Goal: Task Accomplishment & Management: Manage account settings

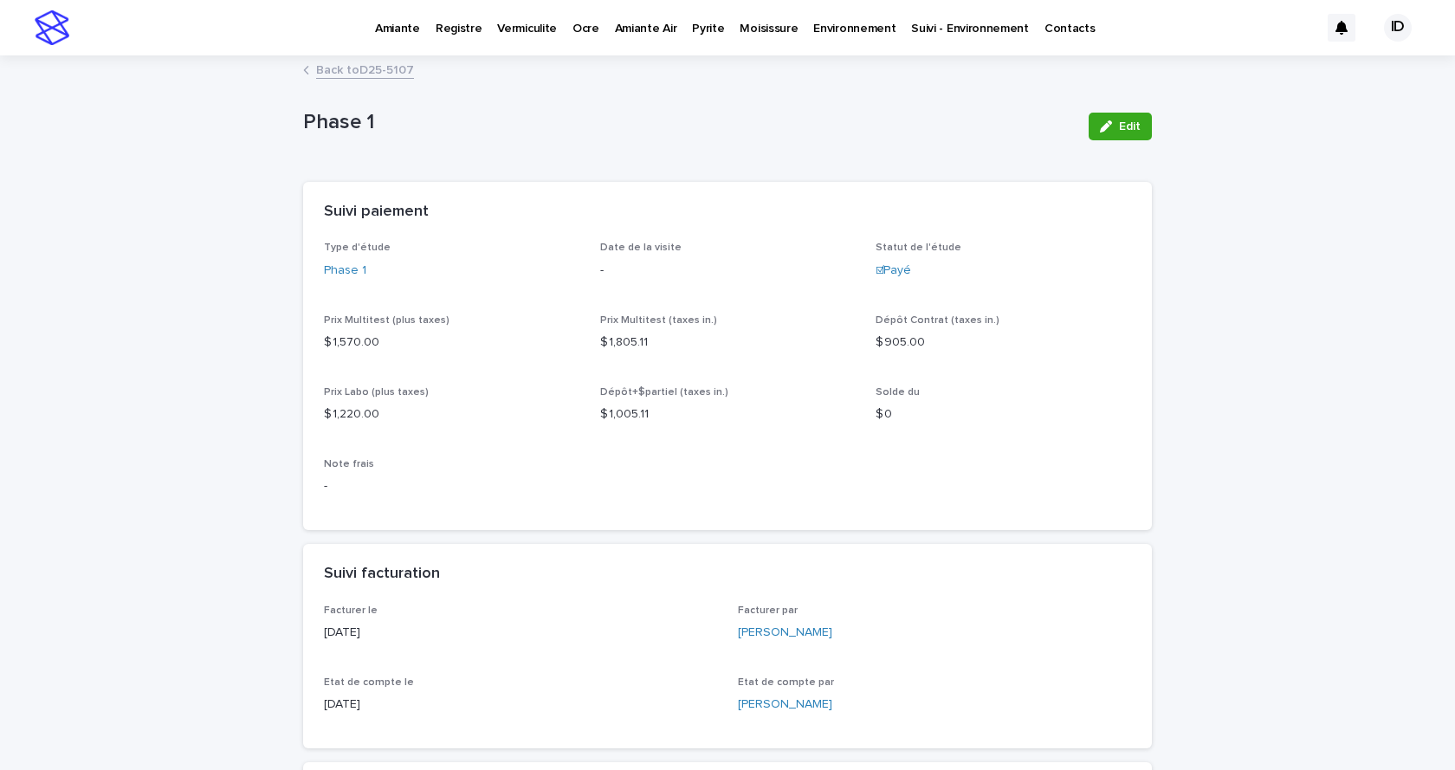
click at [692, 33] on p "Pyrite" at bounding box center [708, 18] width 32 height 36
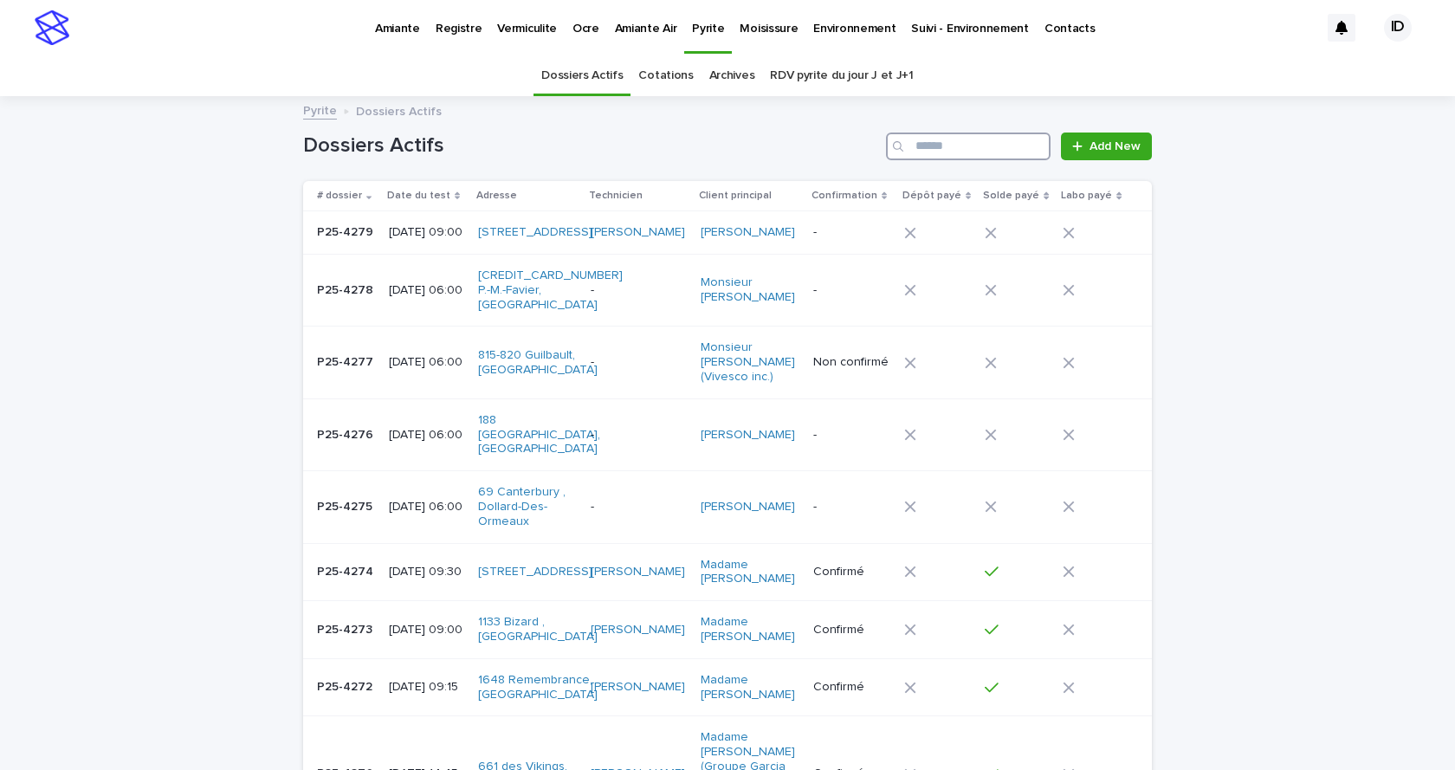
click at [934, 151] on input "Search" at bounding box center [968, 146] width 165 height 28
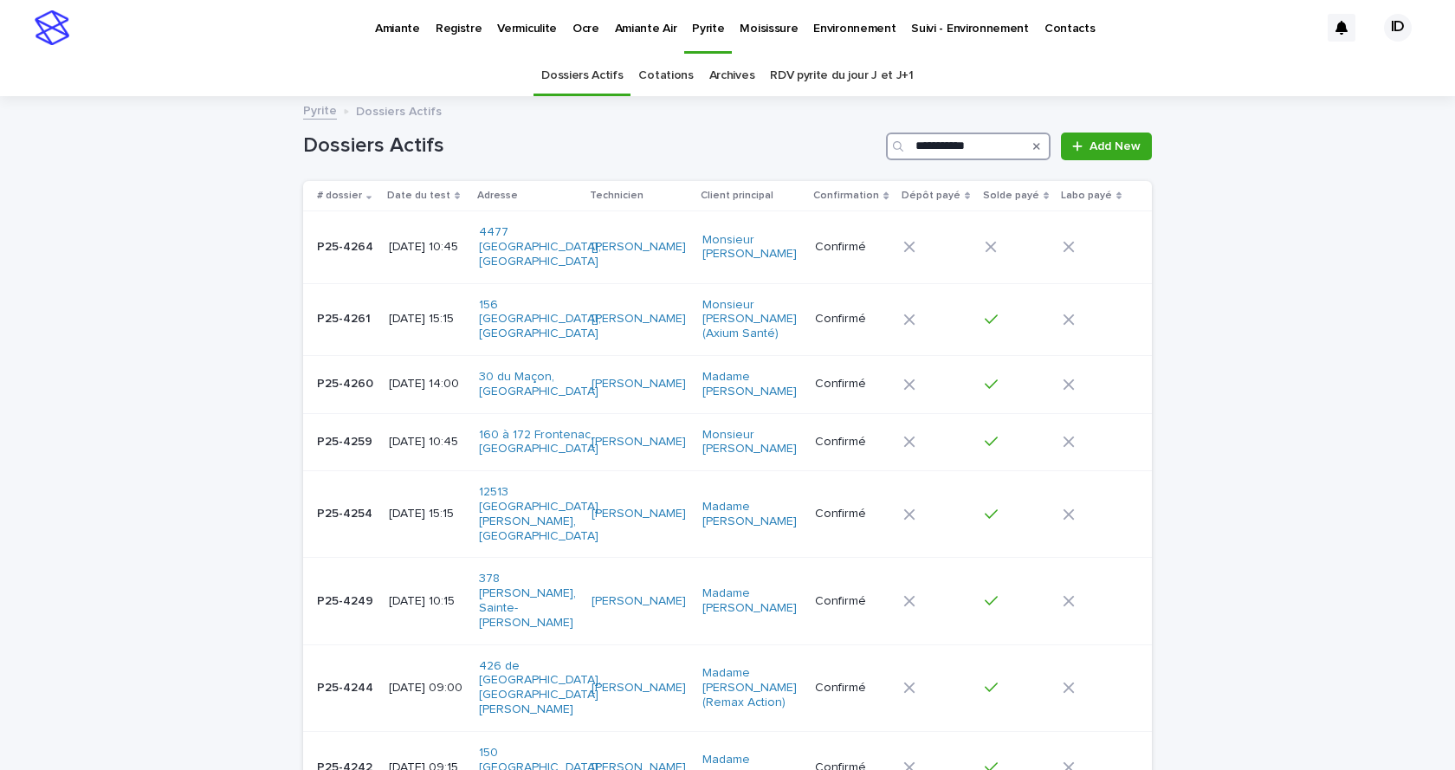
type input "**********"
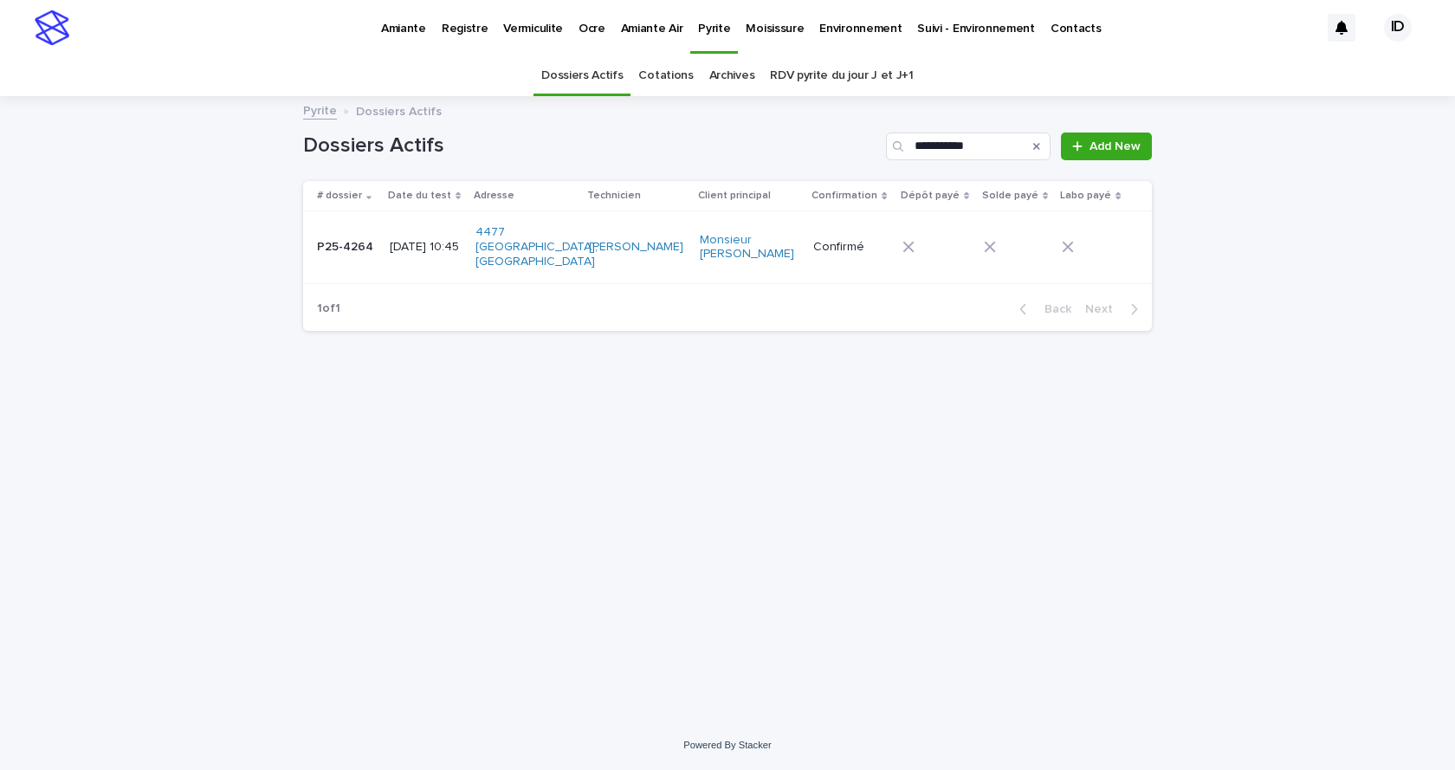
click at [553, 260] on div "4477 [GEOGRAPHIC_DATA], [GEOGRAPHIC_DATA]" at bounding box center [525, 246] width 100 height 57
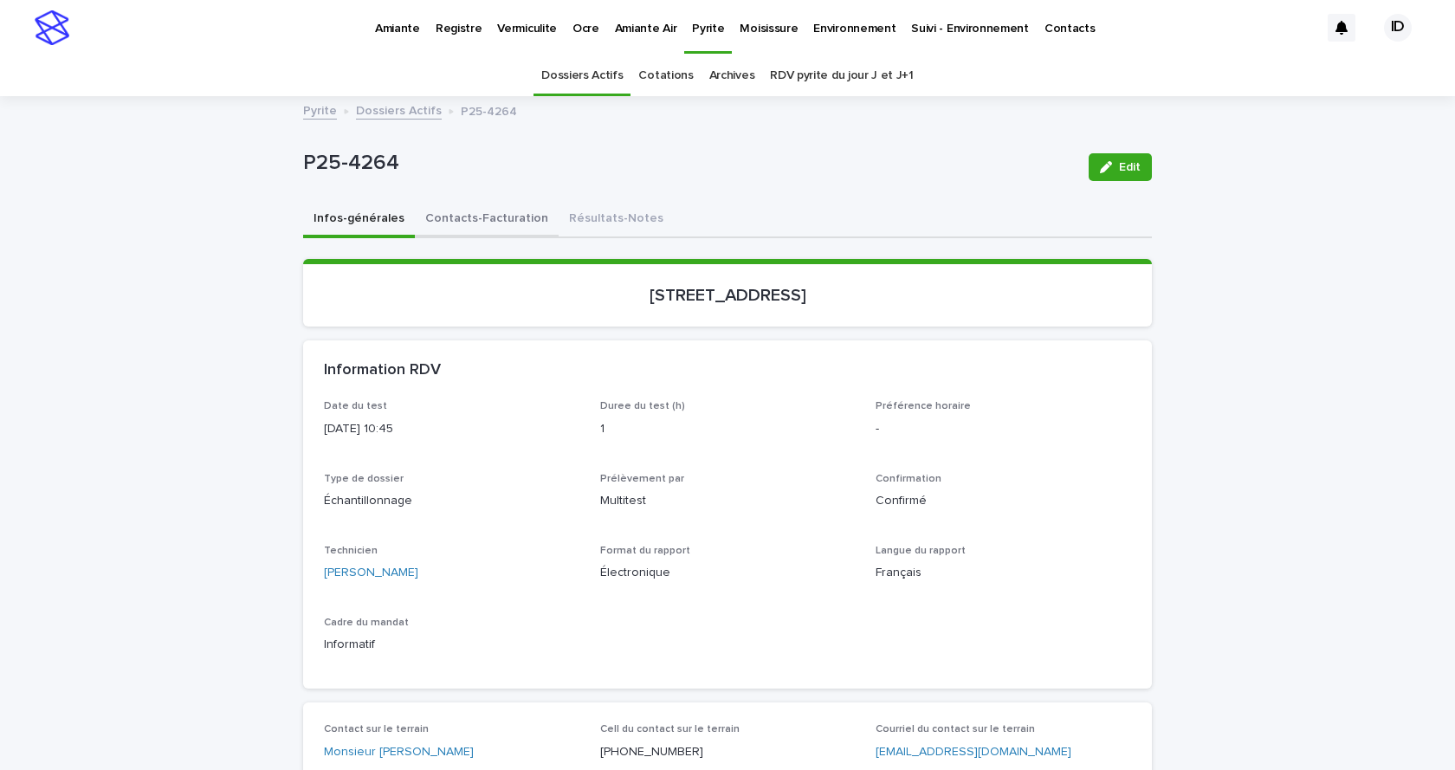
click at [487, 215] on button "Contacts-Facturation" at bounding box center [487, 220] width 144 height 36
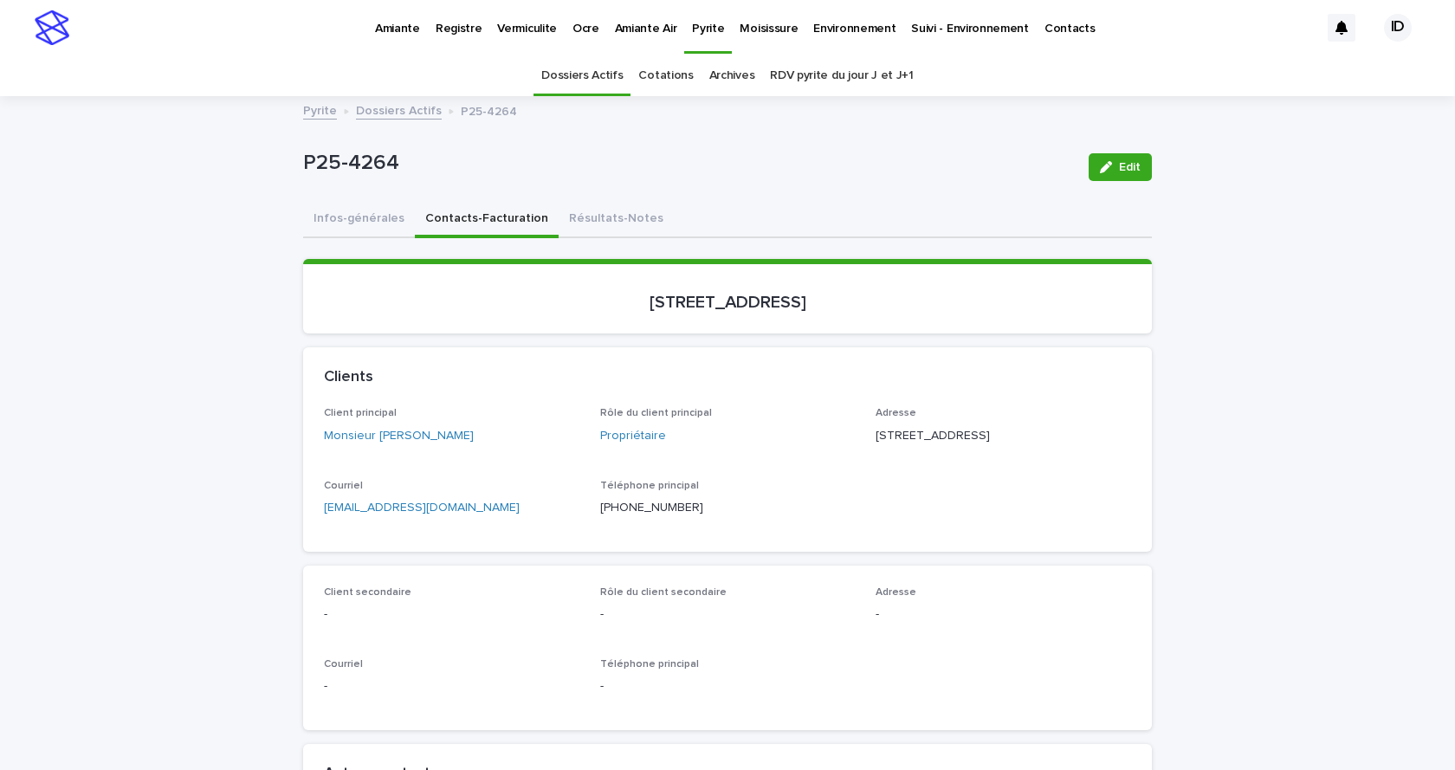
click at [699, 29] on p "Pyrite" at bounding box center [708, 18] width 32 height 36
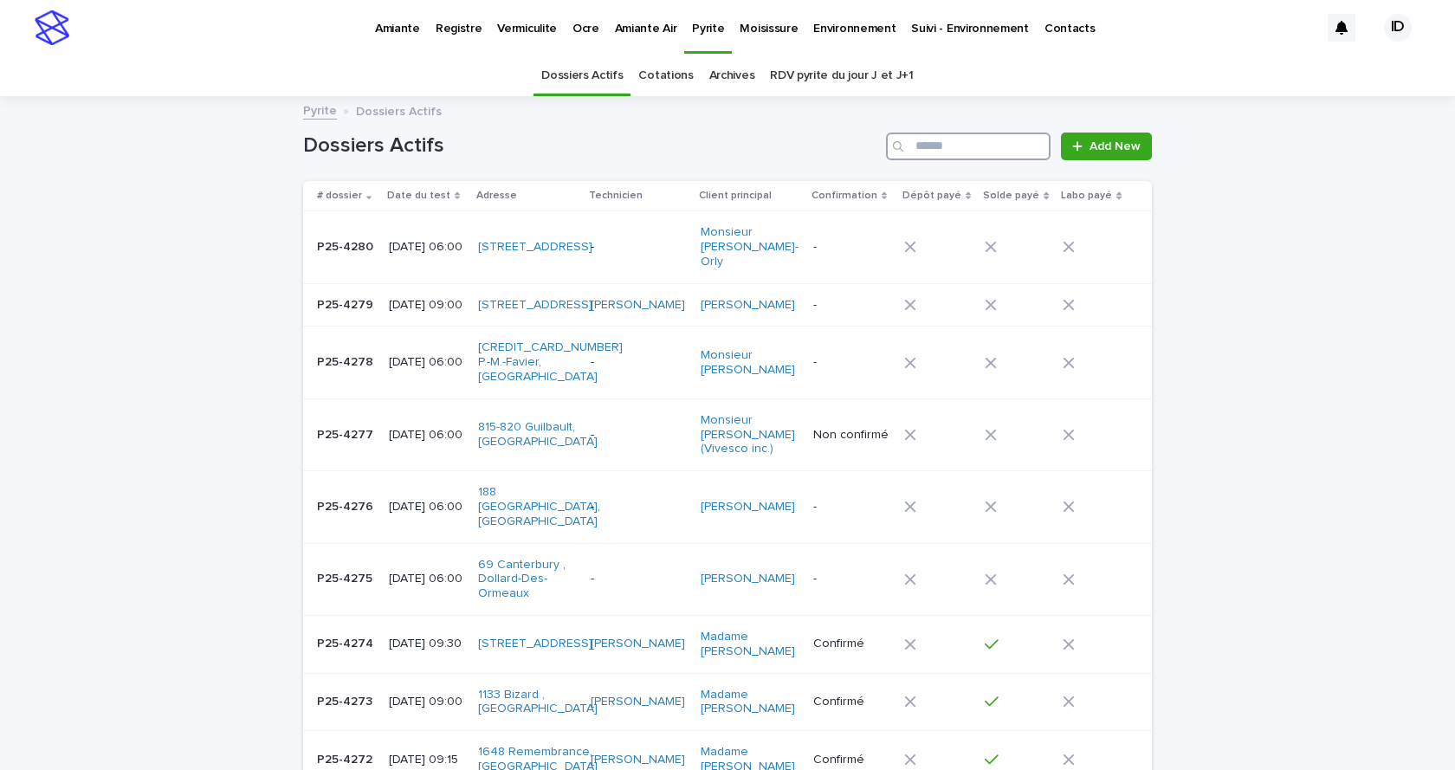
click at [970, 150] on input "Search" at bounding box center [968, 146] width 165 height 28
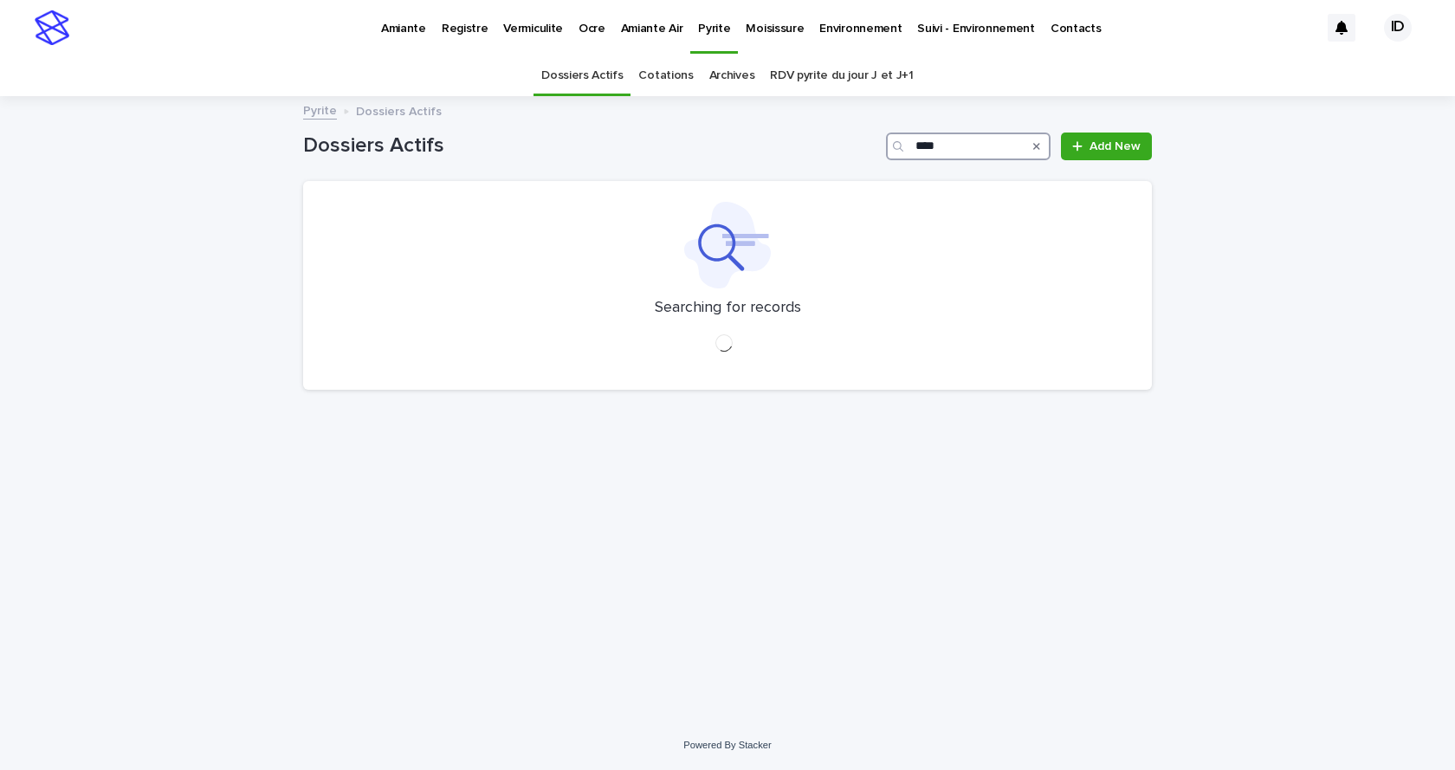
type input "*****"
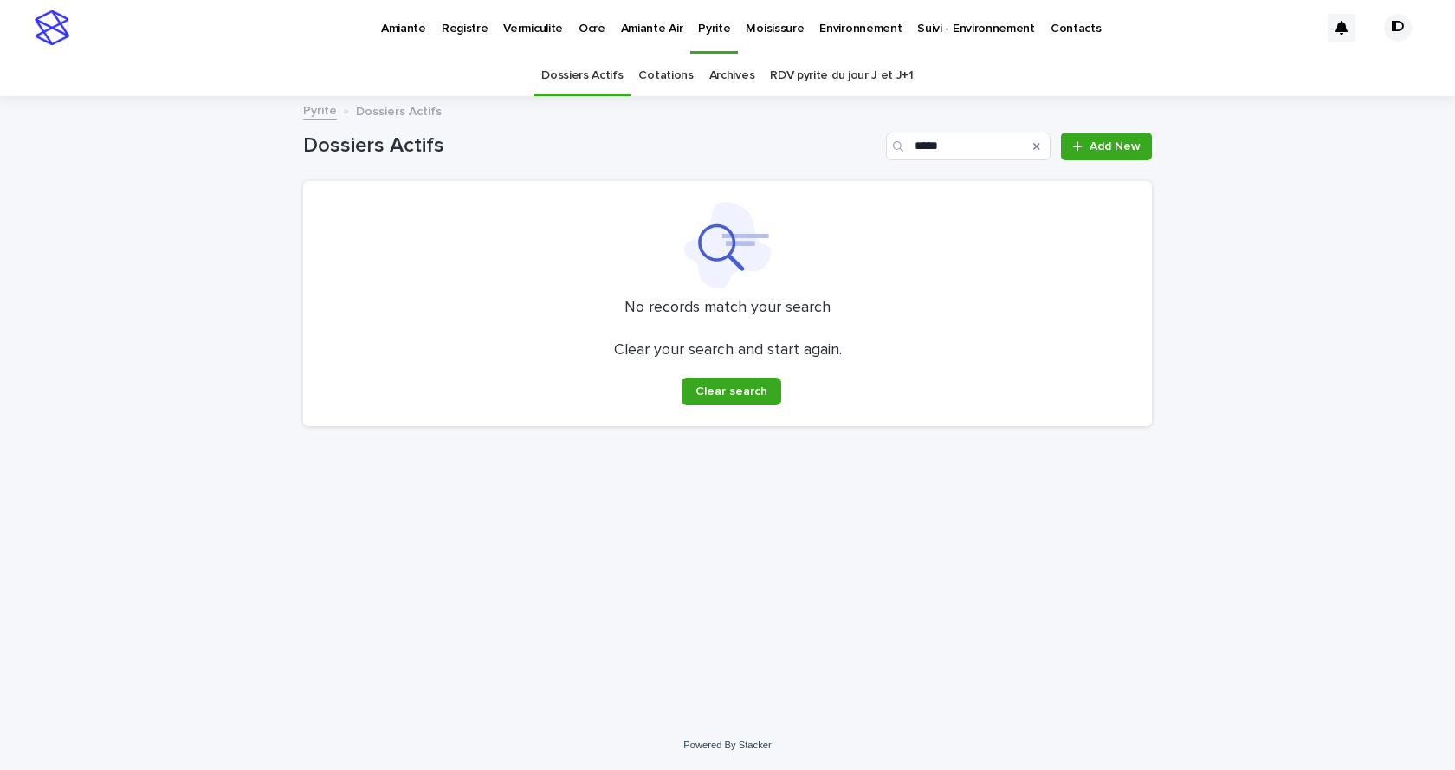
click at [416, 26] on p "Amiante" at bounding box center [403, 18] width 45 height 36
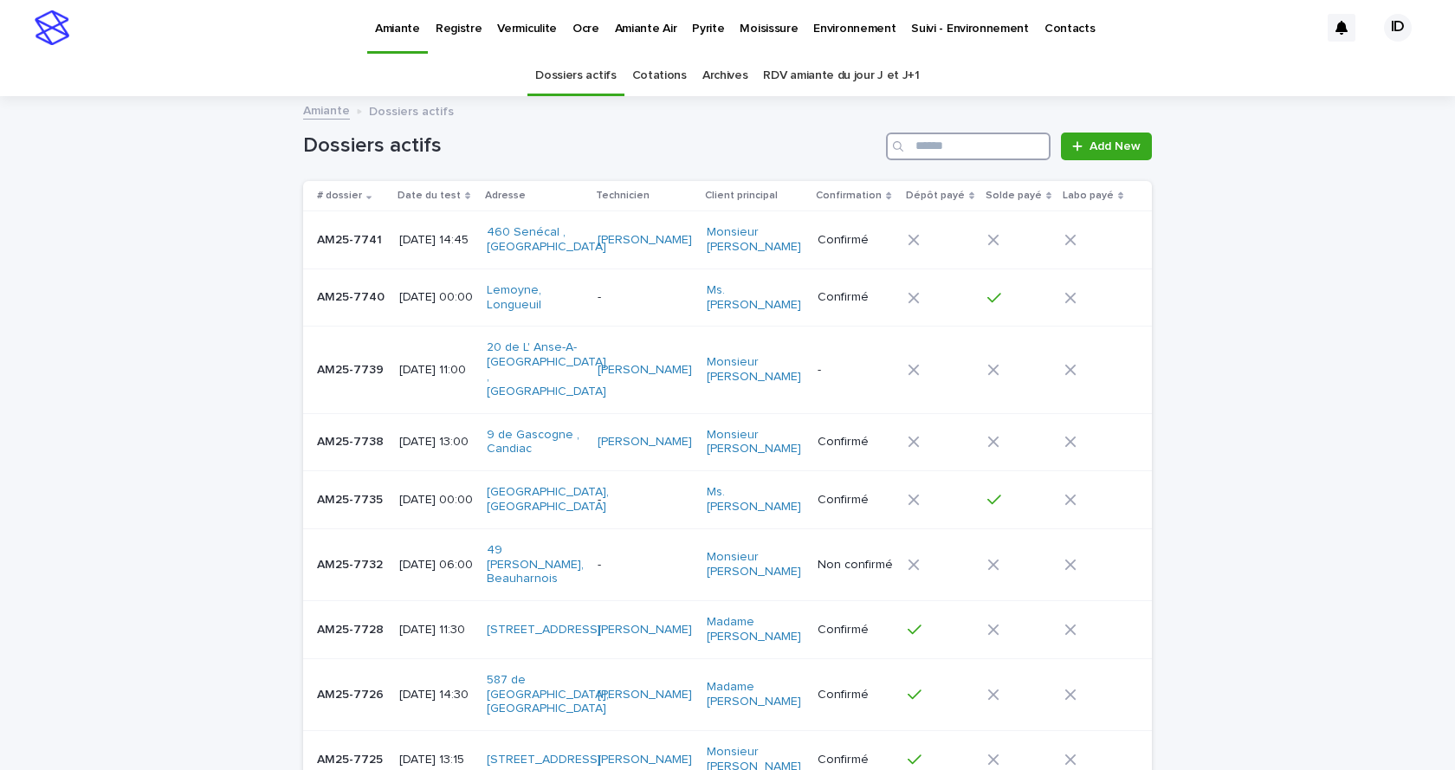
click at [966, 142] on input "Search" at bounding box center [968, 146] width 165 height 28
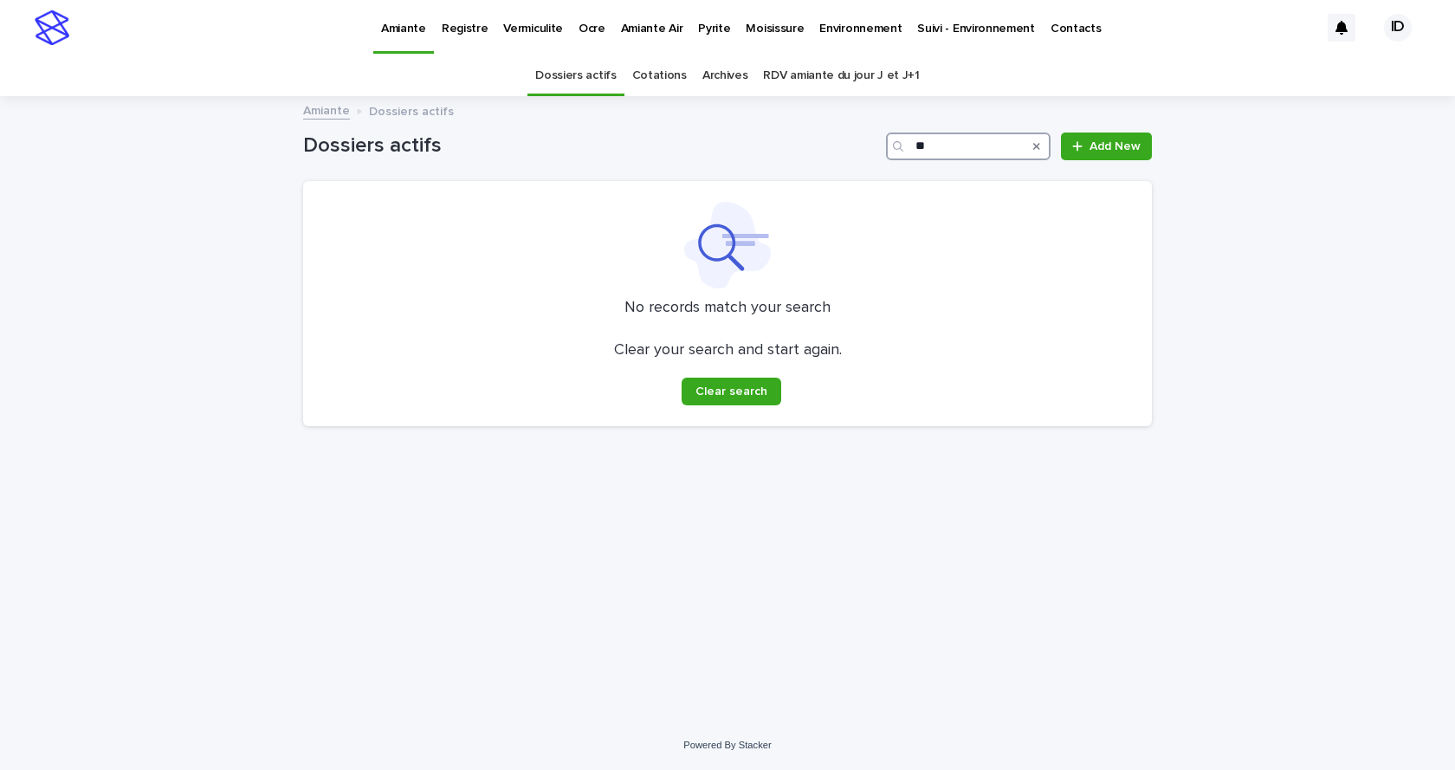
type input "*"
type input "*******"
click at [712, 23] on p "Pyrite" at bounding box center [714, 18] width 32 height 36
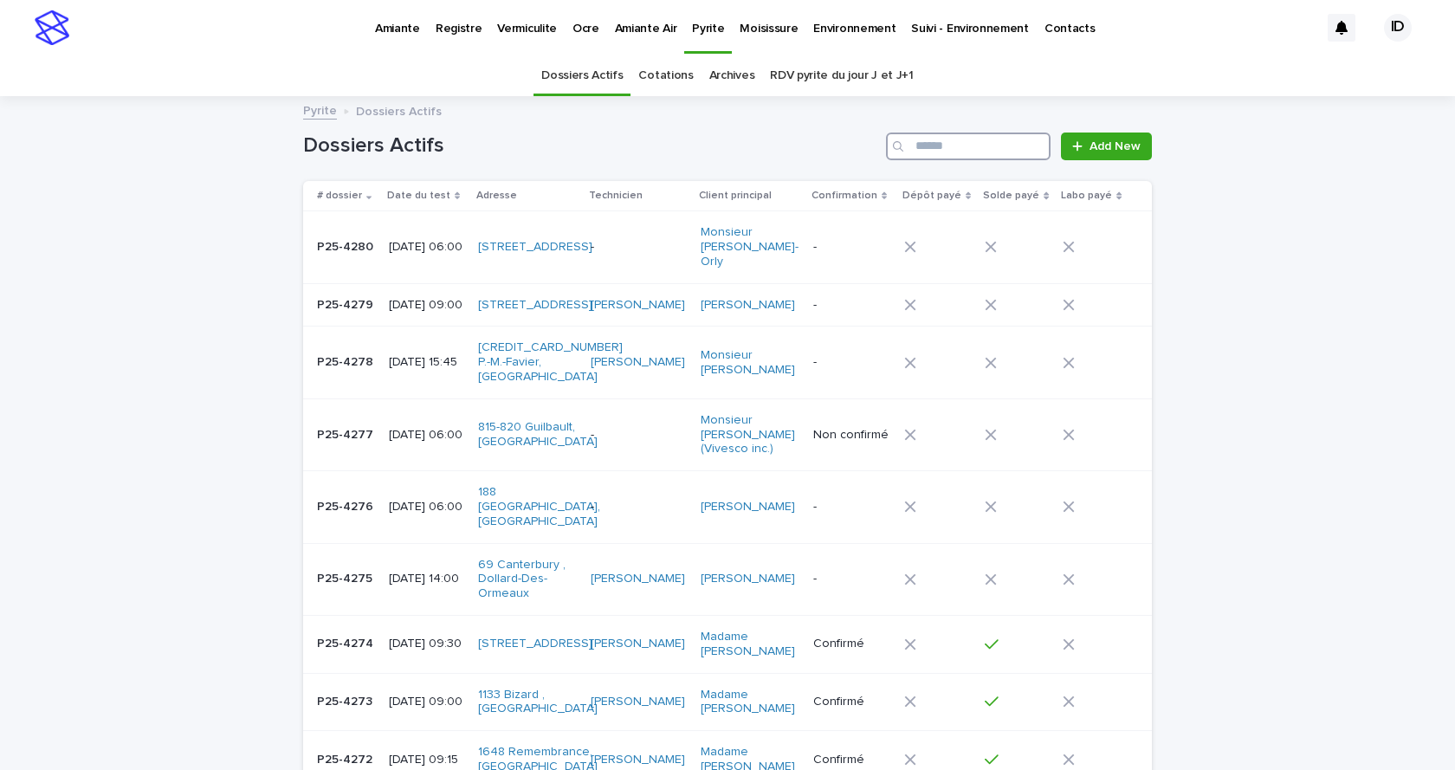
click at [965, 151] on input "Search" at bounding box center [968, 146] width 165 height 28
type input "****"
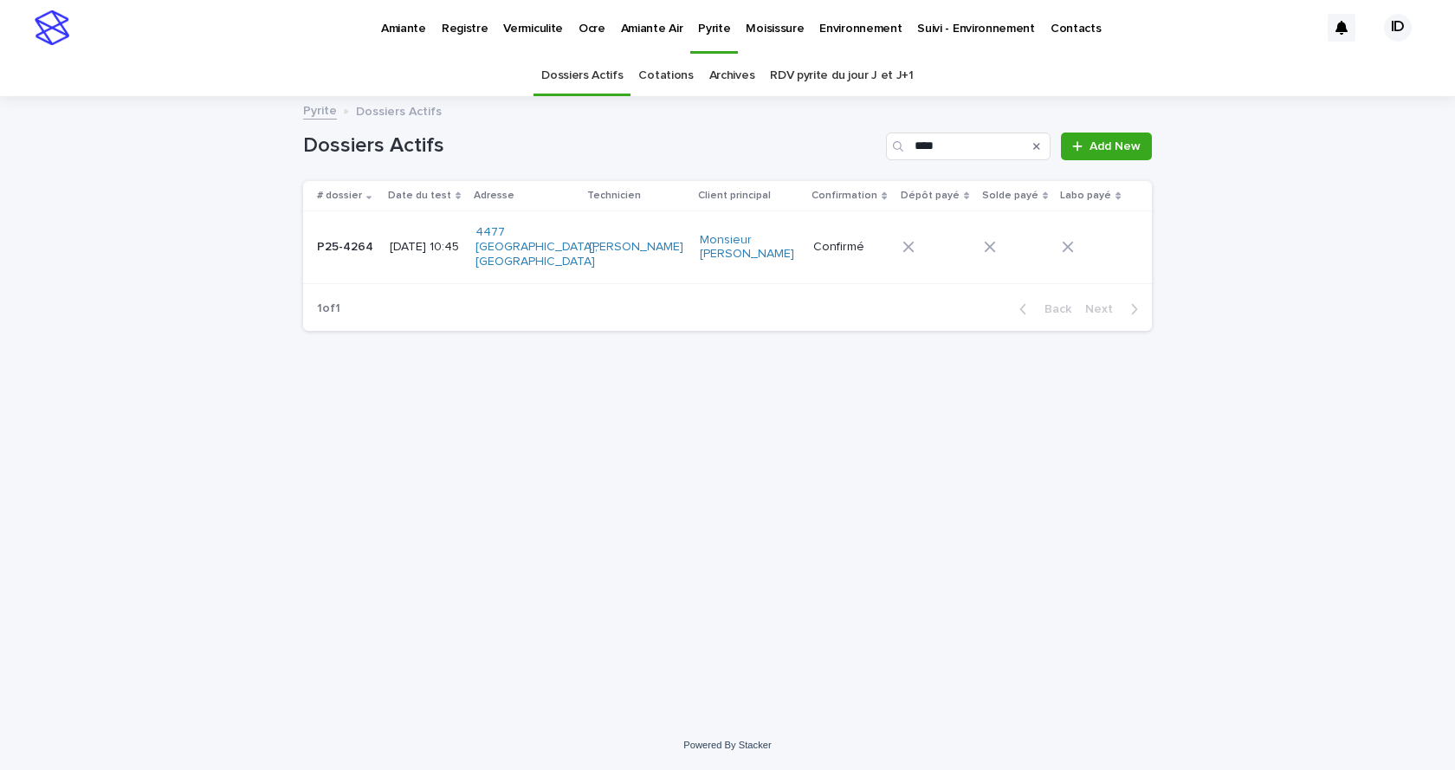
click at [568, 256] on div "4477 [GEOGRAPHIC_DATA], [GEOGRAPHIC_DATA]" at bounding box center [525, 246] width 100 height 57
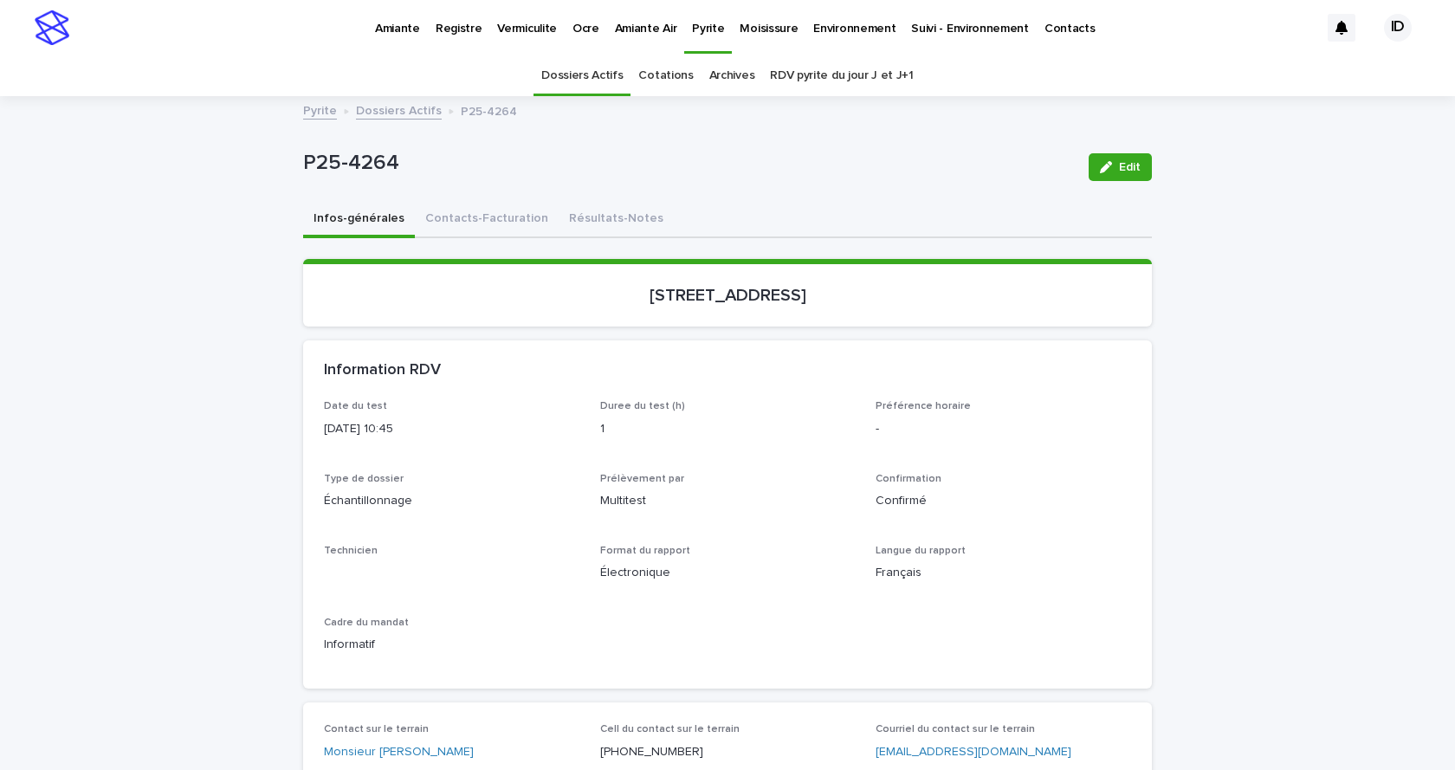
scroll to position [55, 0]
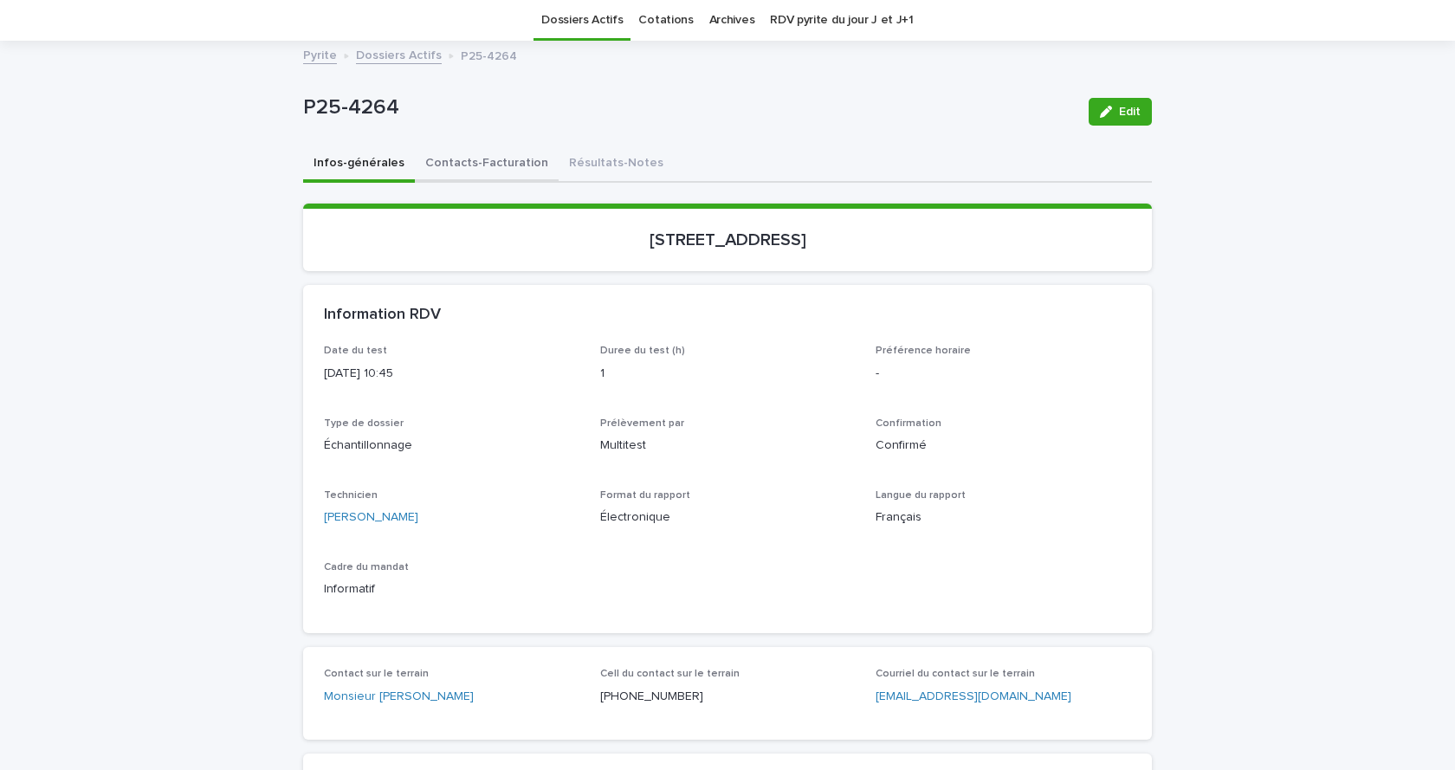
click at [474, 162] on button "Contacts-Facturation" at bounding box center [487, 164] width 144 height 36
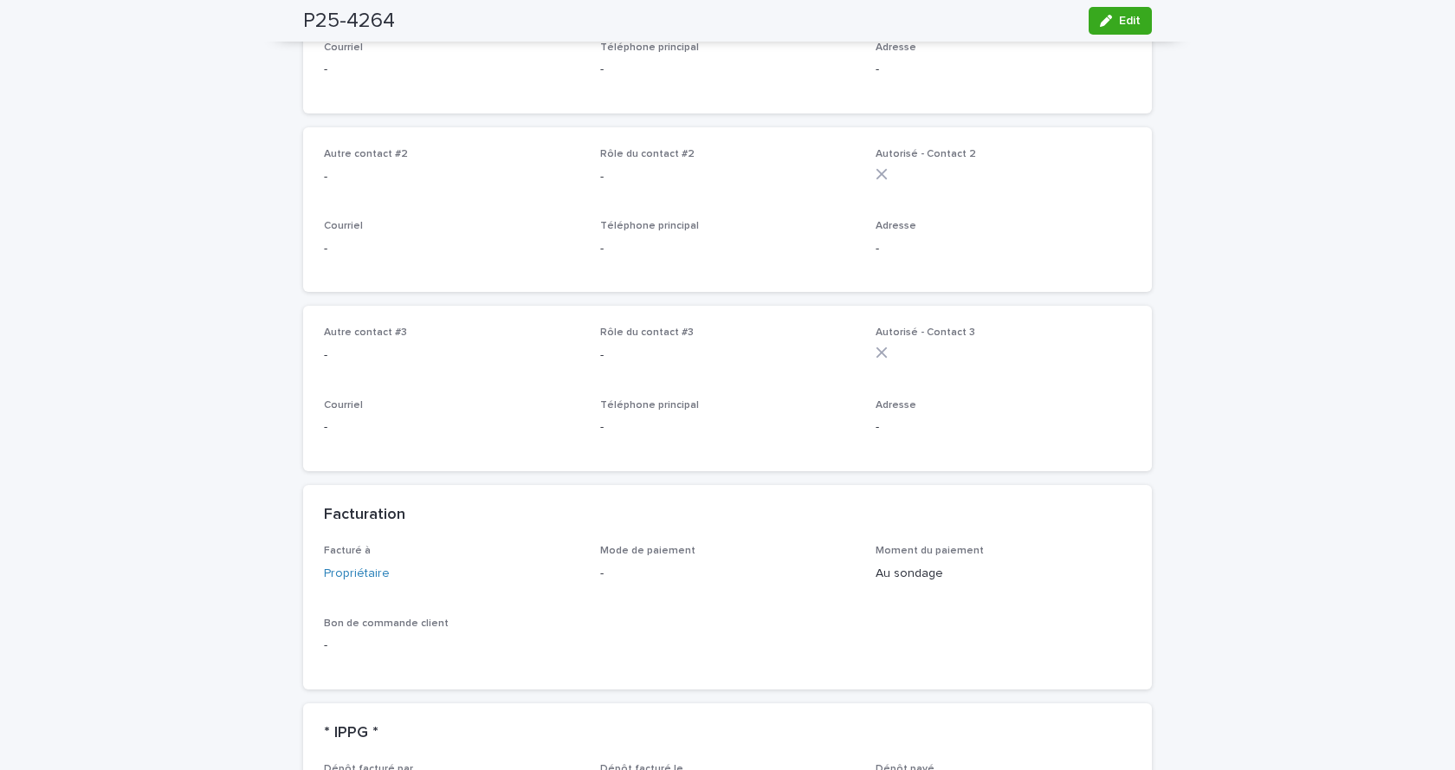
scroll to position [1095, 0]
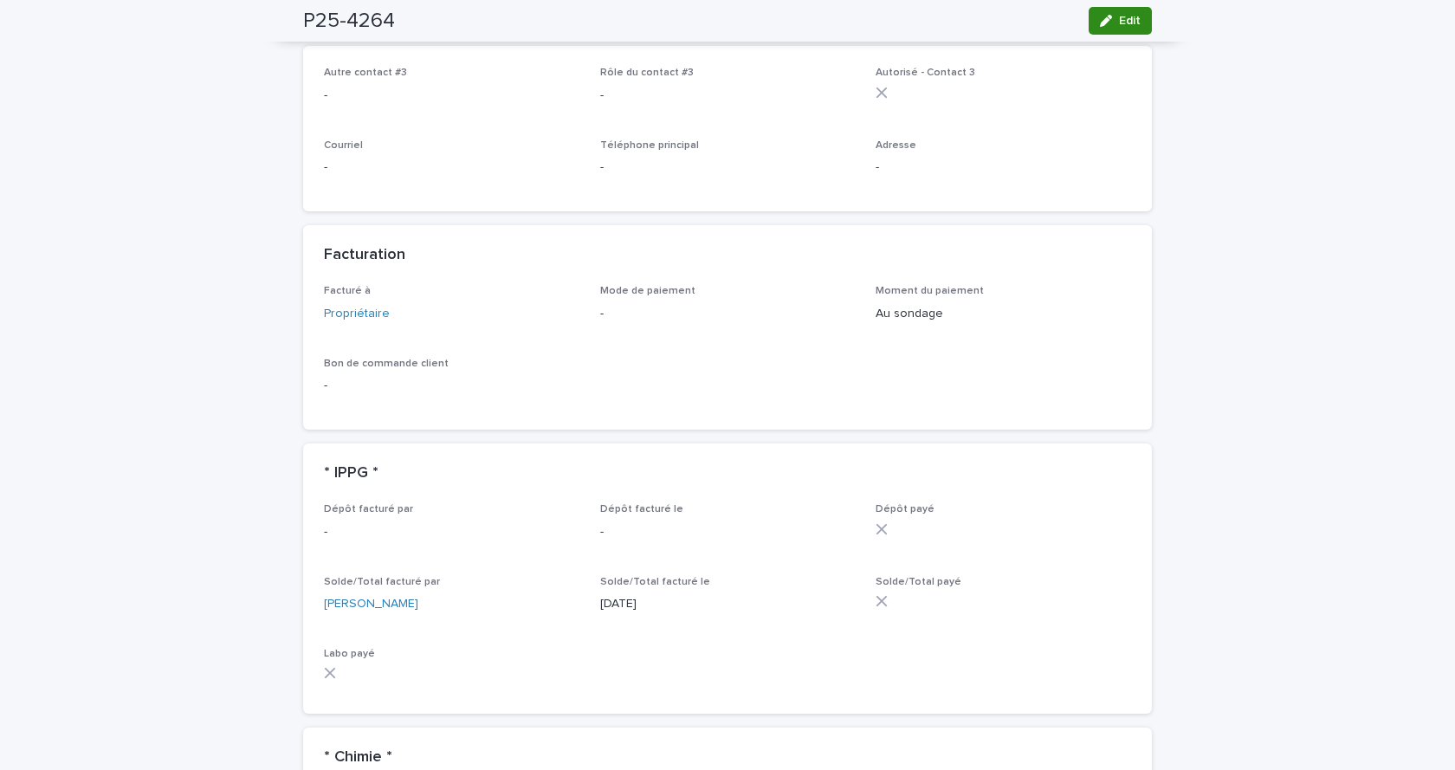
click at [1108, 15] on div "button" at bounding box center [1109, 21] width 19 height 12
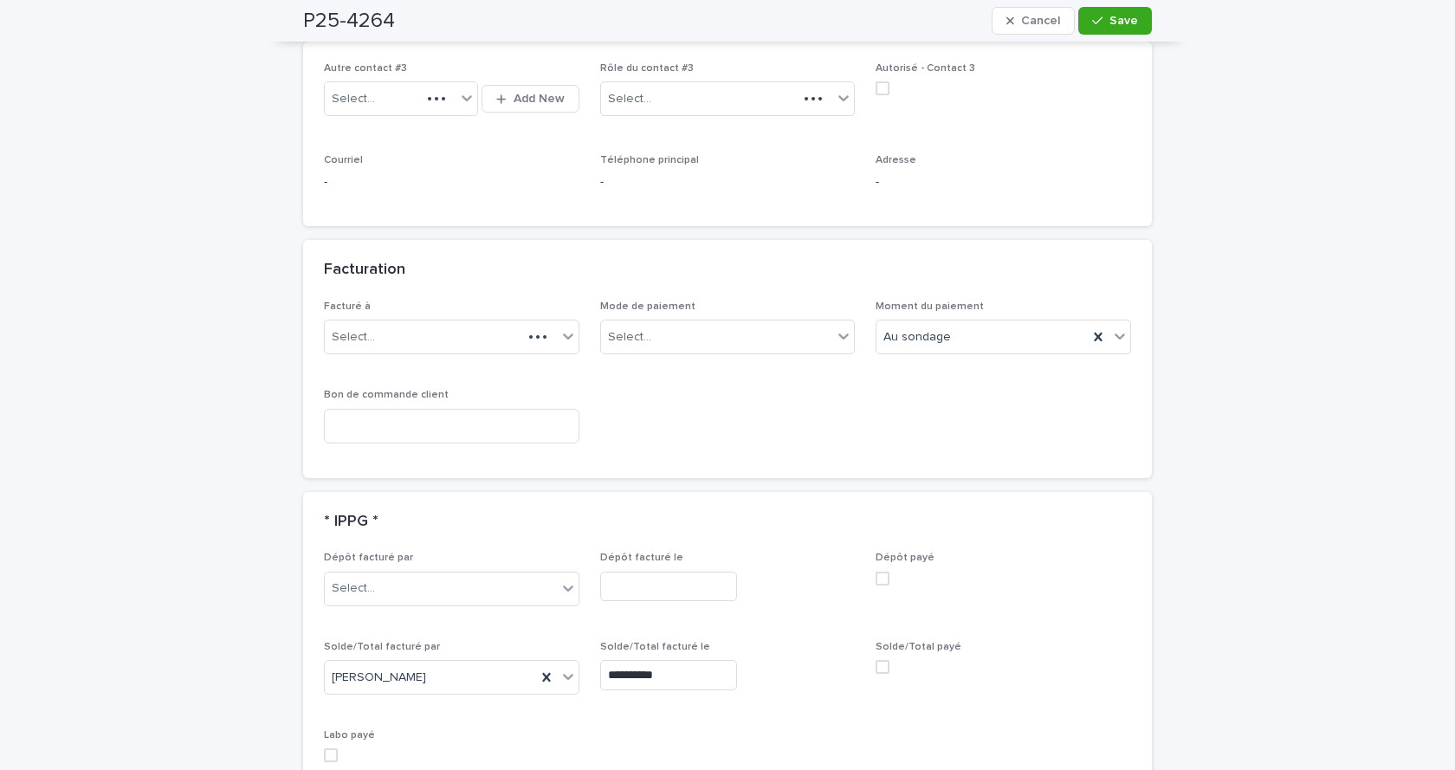
scroll to position [1227, 0]
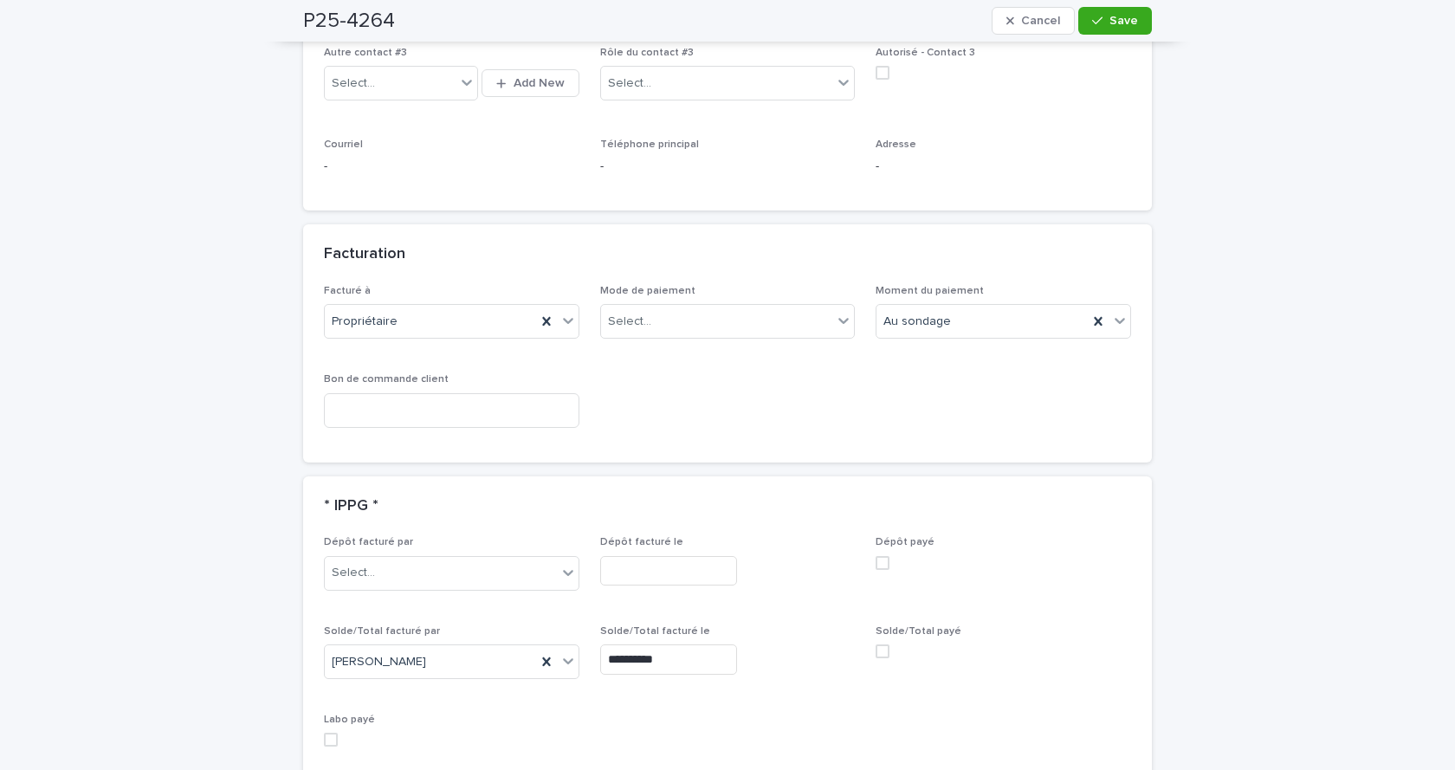
click at [877, 652] on span at bounding box center [883, 651] width 14 height 14
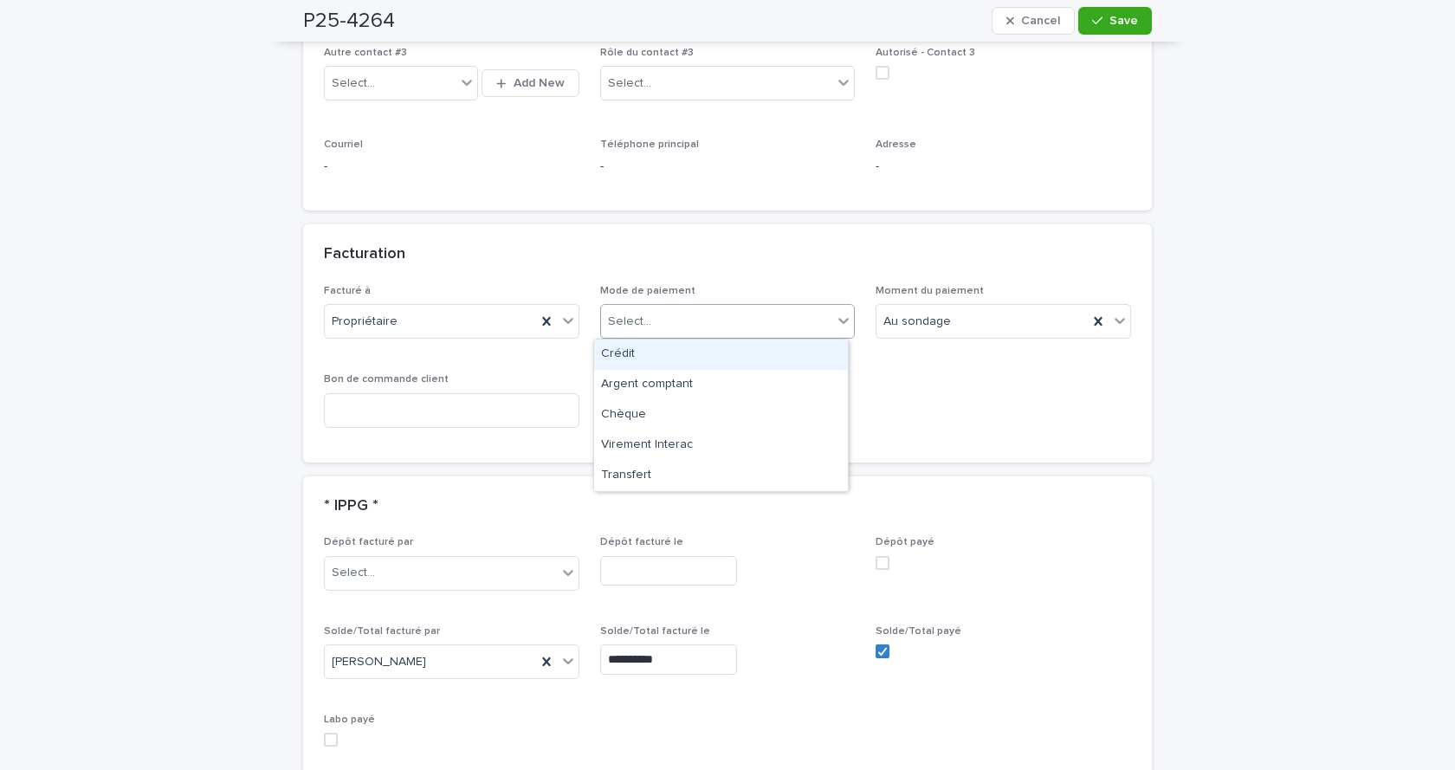
click at [774, 320] on div "Select..." at bounding box center [717, 321] width 232 height 29
click at [637, 351] on div "Crédit" at bounding box center [721, 354] width 254 height 30
drag, startPoint x: 1110, startPoint y: 20, endPoint x: 985, endPoint y: 145, distance: 177.6
click at [1110, 22] on span "Save" at bounding box center [1123, 21] width 29 height 12
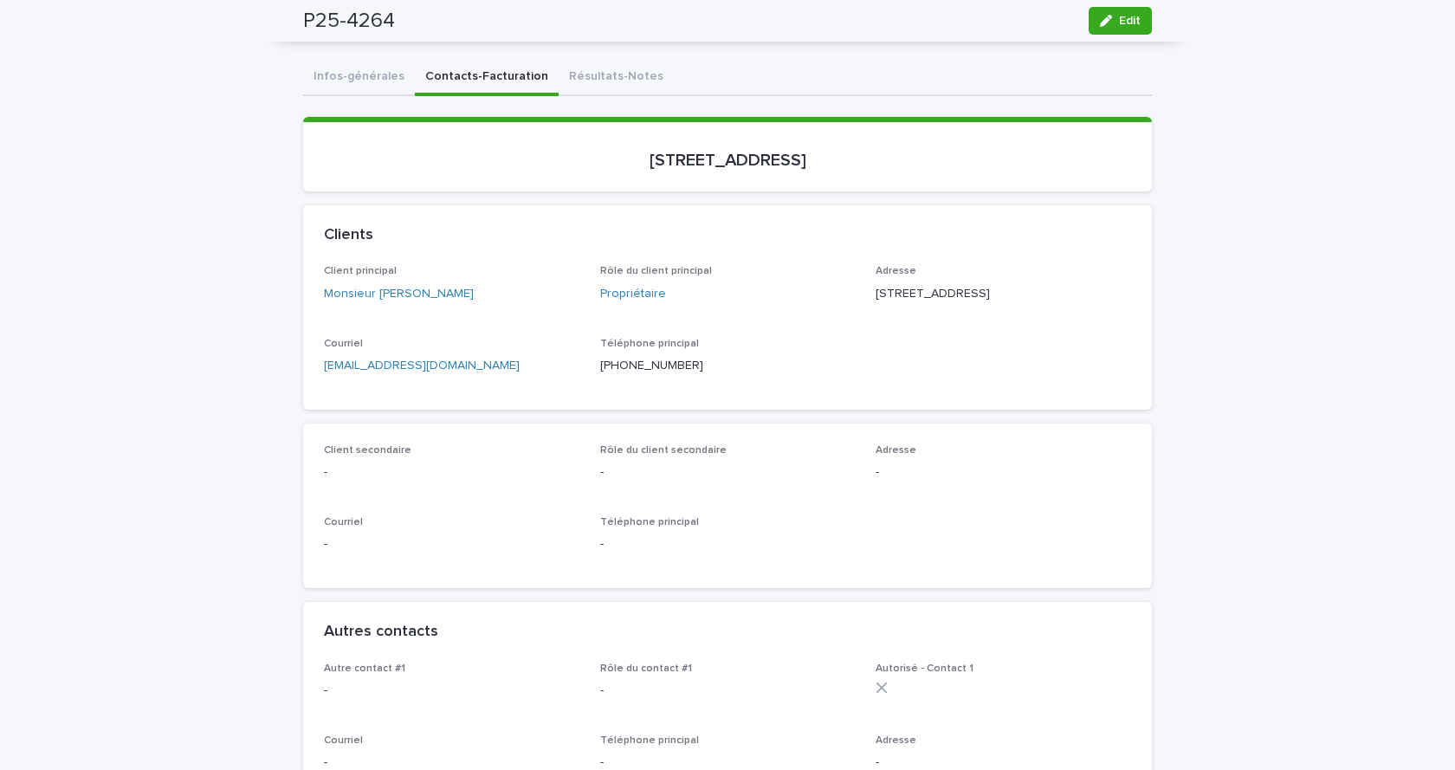
scroll to position [55, 0]
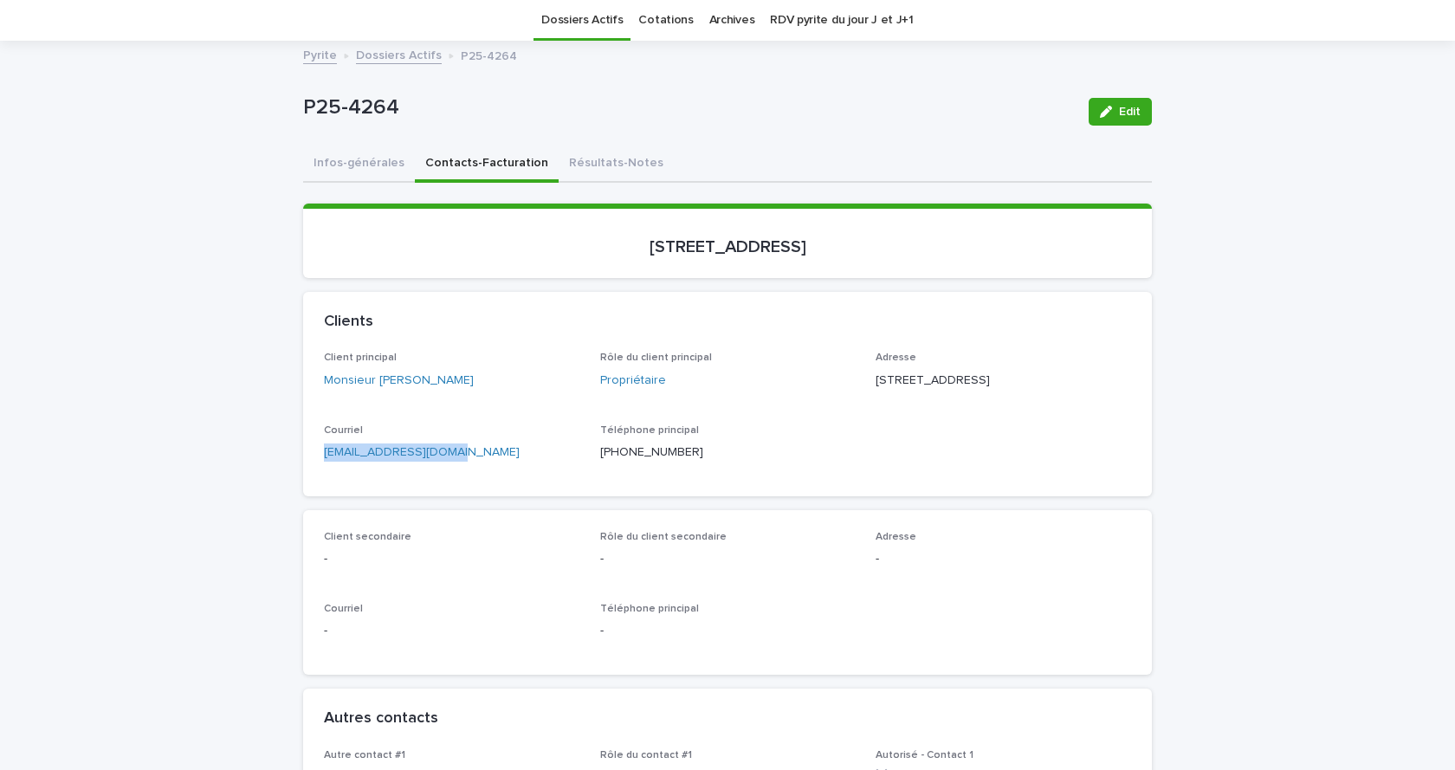
drag, startPoint x: 457, startPoint y: 481, endPoint x: 307, endPoint y: 480, distance: 150.7
click at [307, 480] on div "Client principal Monsieur [PERSON_NAME] Rôle du client principal Propriétaire A…" at bounding box center [727, 424] width 849 height 144
copy link "[EMAIL_ADDRESS][DOMAIN_NAME]"
